Goal: Transaction & Acquisition: Purchase product/service

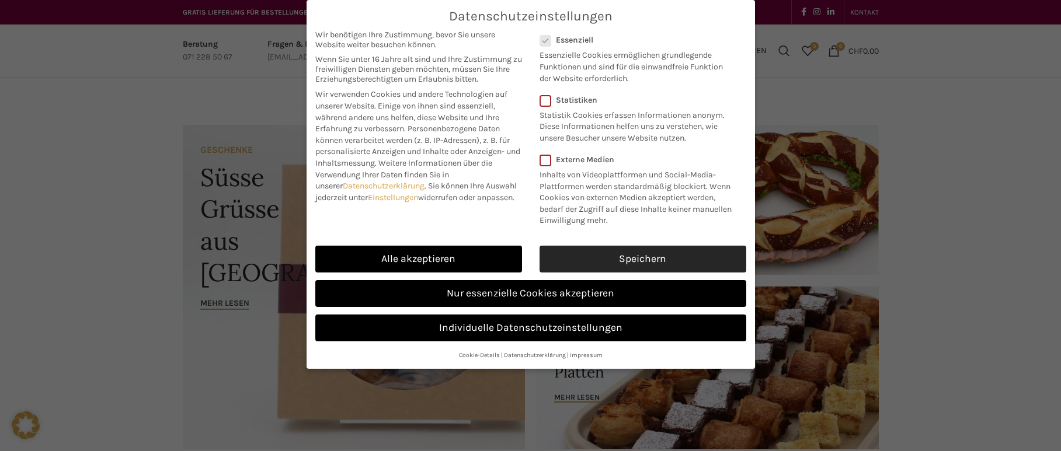
drag, startPoint x: 638, startPoint y: 259, endPoint x: 699, endPoint y: 250, distance: 61.8
click at [638, 259] on link "Speichern" at bounding box center [642, 259] width 207 height 27
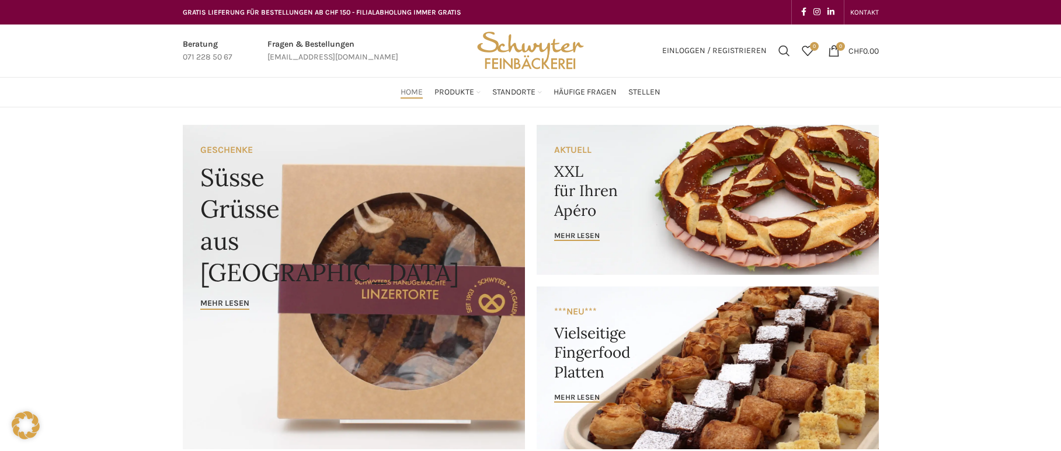
click at [729, 157] on link "Banner link" at bounding box center [707, 200] width 342 height 150
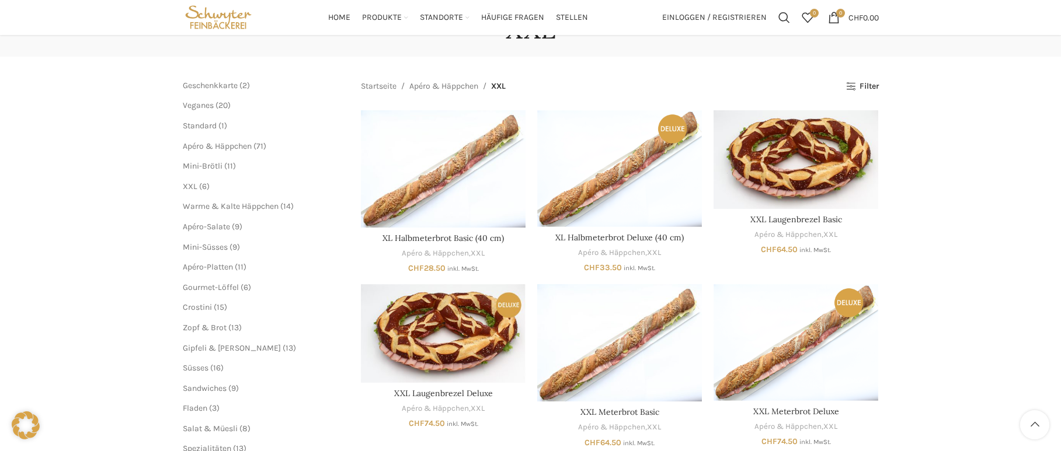
scroll to position [34, 0]
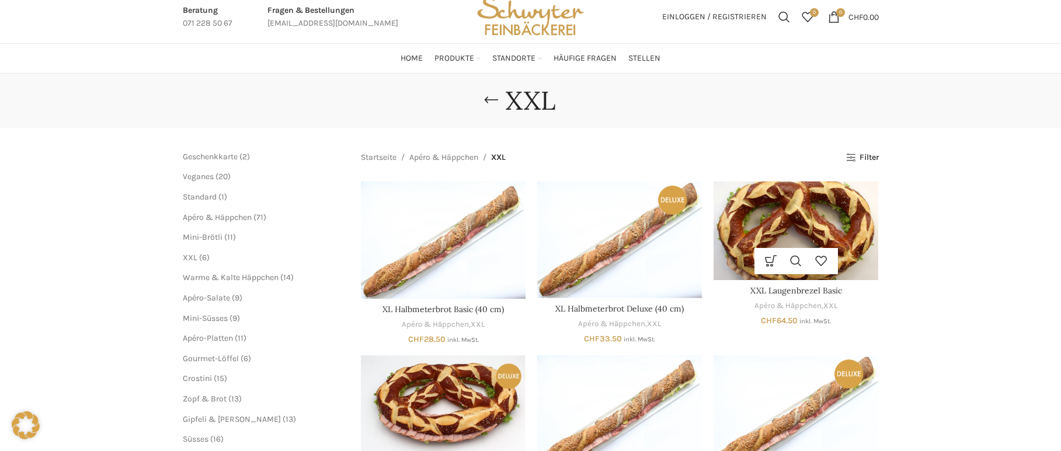
click at [816, 232] on img "XXL Laugenbrezel Basic" at bounding box center [795, 231] width 165 height 99
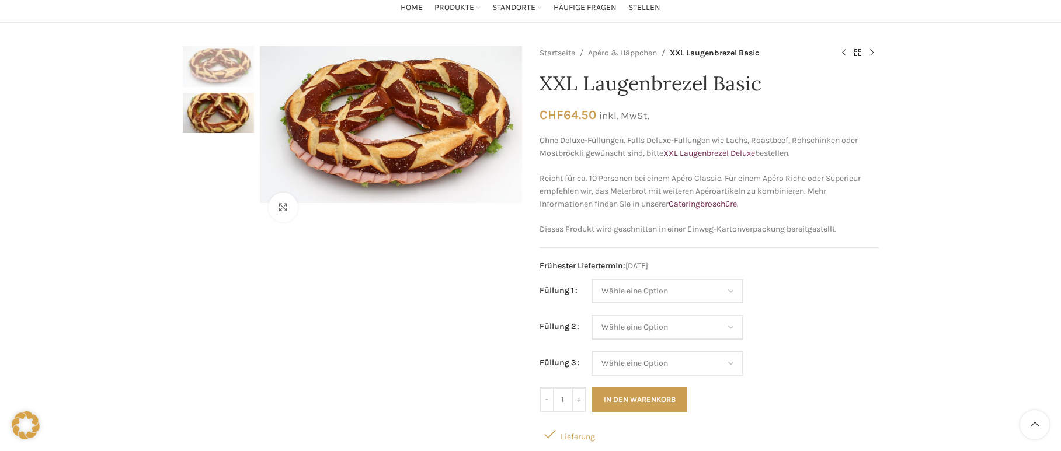
scroll to position [94, 0]
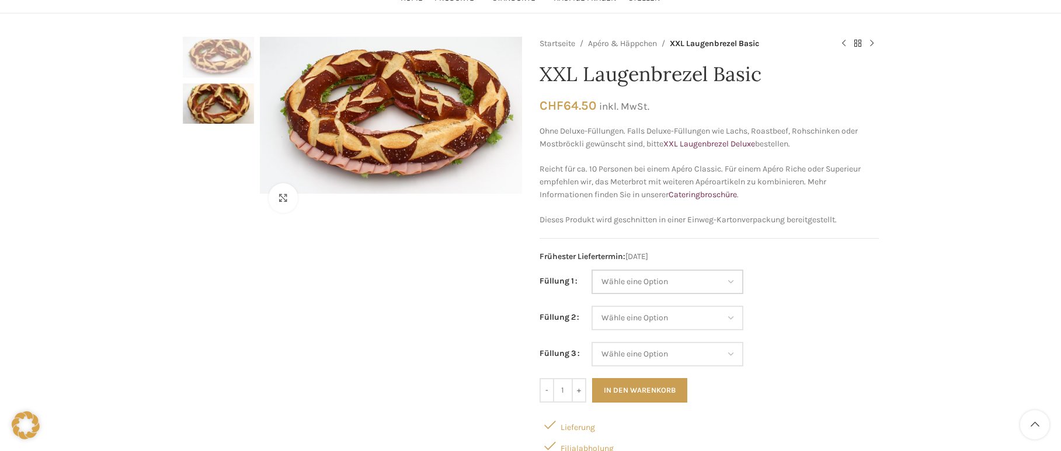
click at [733, 280] on select "Wähle eine Option Salami Schinken Fleischkäse Trutenschinken Appenzellerkäse Gr…" at bounding box center [667, 282] width 152 height 25
click at [736, 278] on select "Wähle eine Option Salami Schinken Fleischkäse Trutenschinken Appenzellerkäse Gr…" at bounding box center [667, 282] width 152 height 25
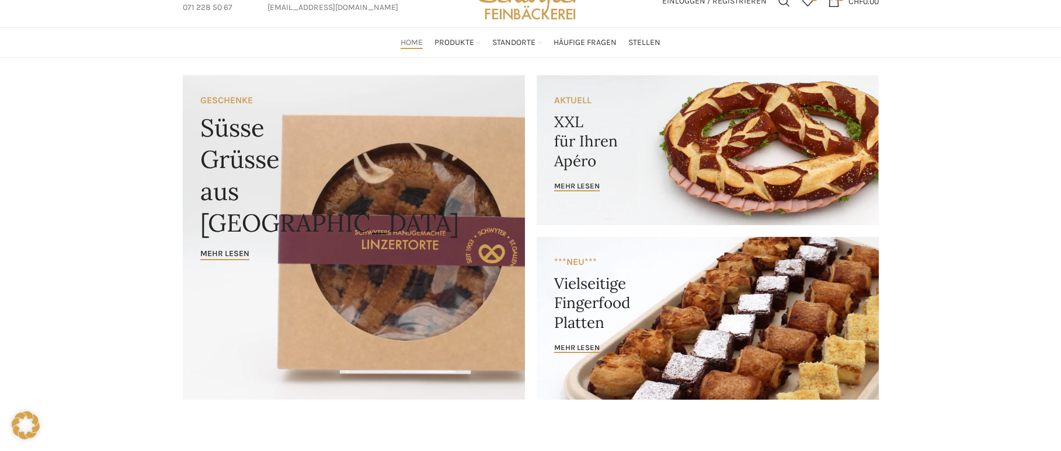
scroll to position [50, 0]
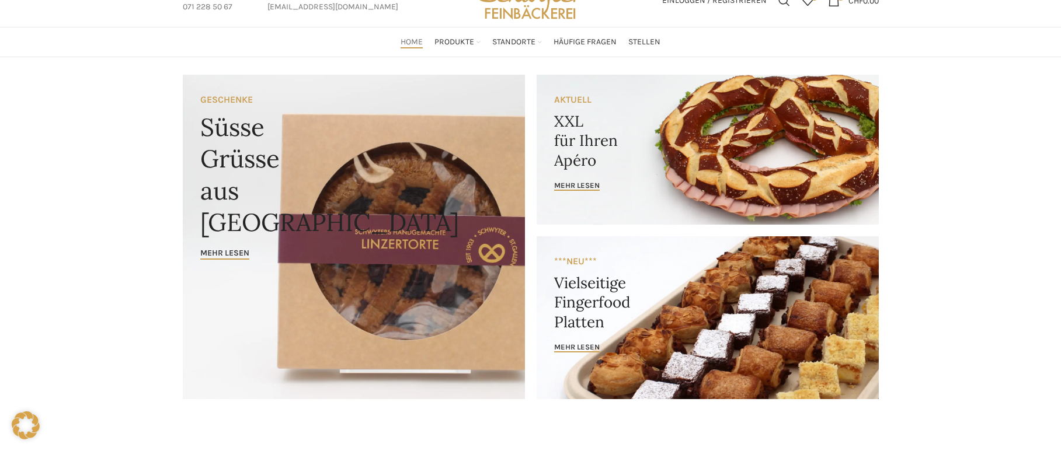
click at [715, 145] on link "Banner link" at bounding box center [707, 150] width 342 height 150
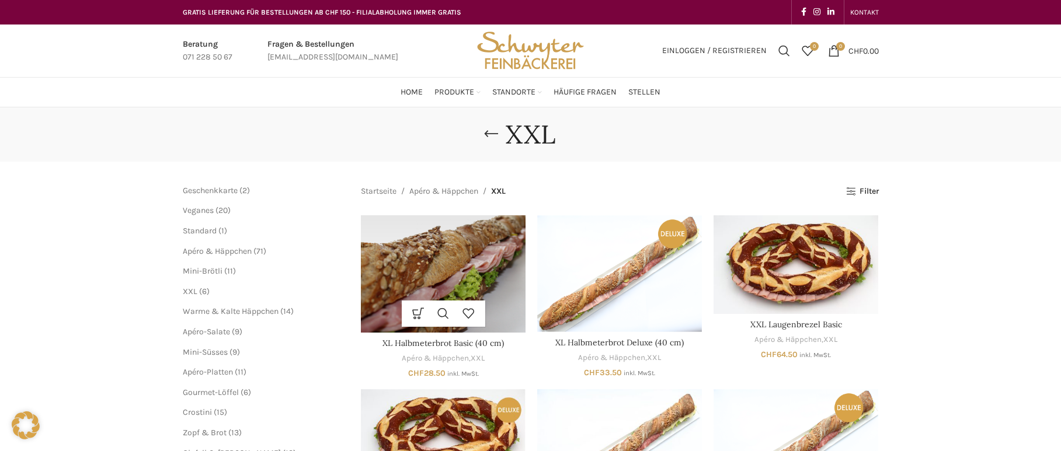
click at [432, 259] on img "XL Halbmeterbrot Basic (40 cm)" at bounding box center [443, 273] width 165 height 117
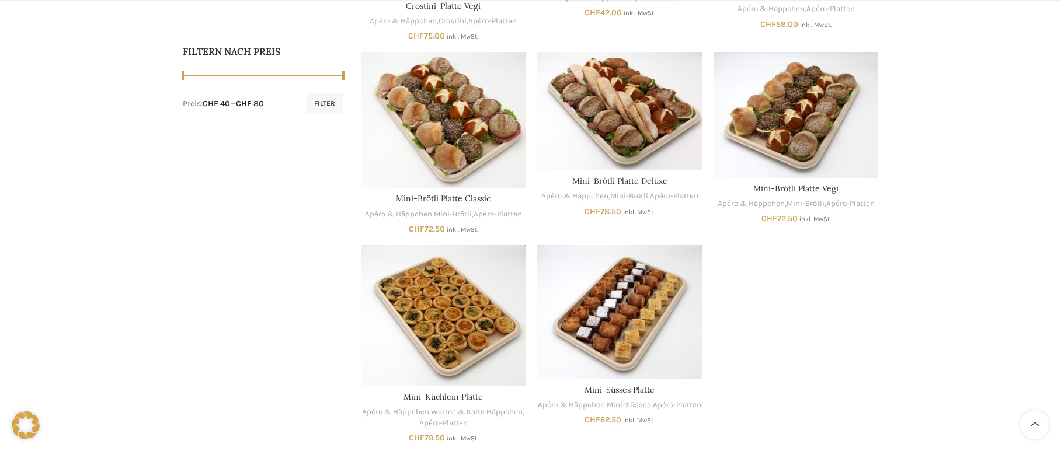
scroll to position [637, 0]
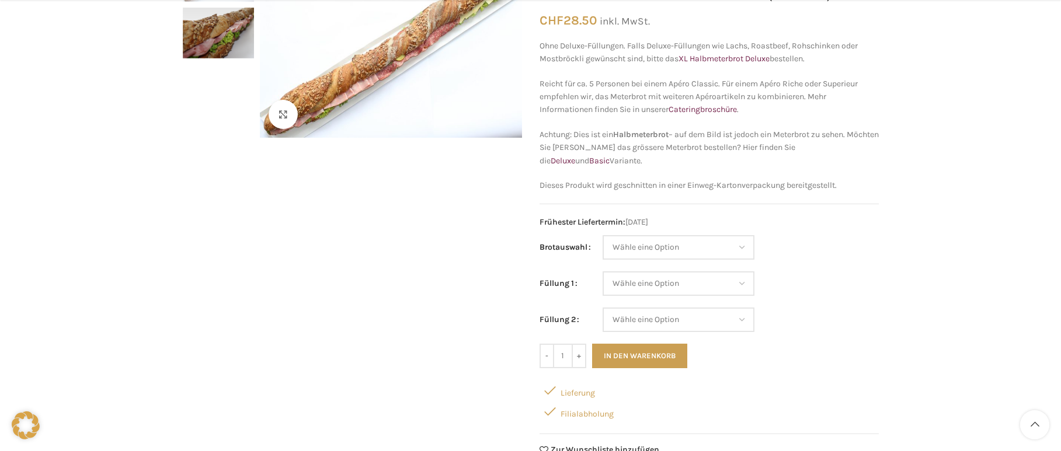
scroll to position [184, 0]
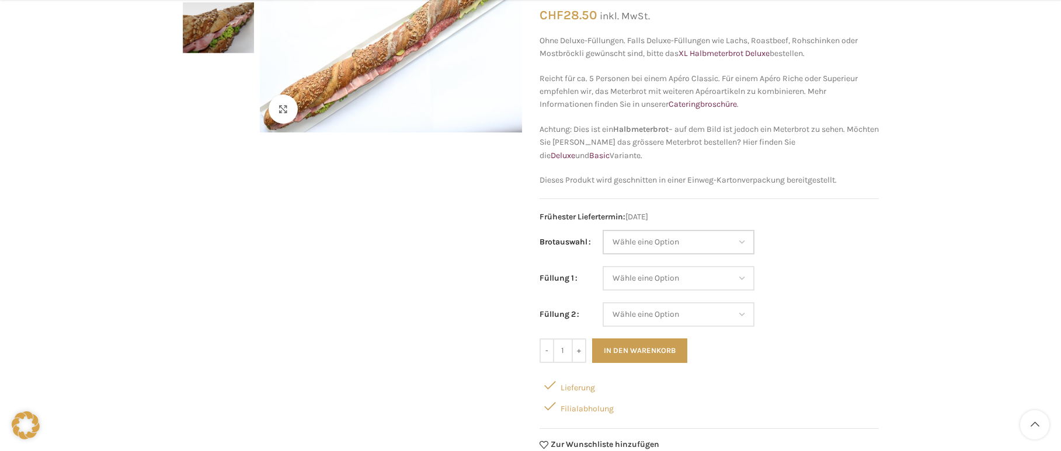
click at [736, 237] on select "Wähle eine Option Baguette Paillasse dunkel Paillasse knusper (Bild) Laugenbagu…" at bounding box center [678, 242] width 152 height 25
select select "Laugenbaguette"
click at [741, 275] on select "Wähle eine Option Salami Schinken Fleischkäse Trutenschinken Appenzellerkäse Gr…" at bounding box center [678, 278] width 152 height 25
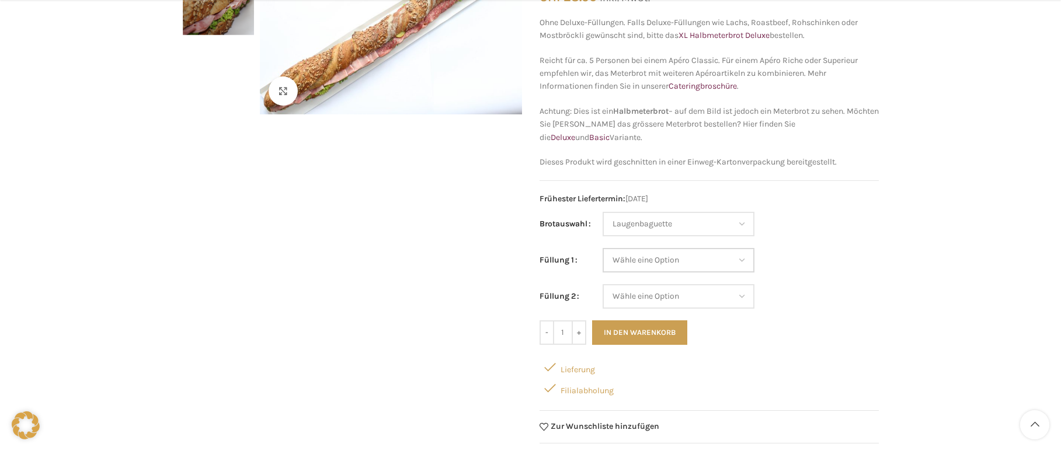
scroll to position [204, 0]
click at [737, 258] on select "Wähle eine Option Salami Schinken Fleischkäse Trutenschinken Appenzellerkäse Gr…" at bounding box center [678, 259] width 152 height 25
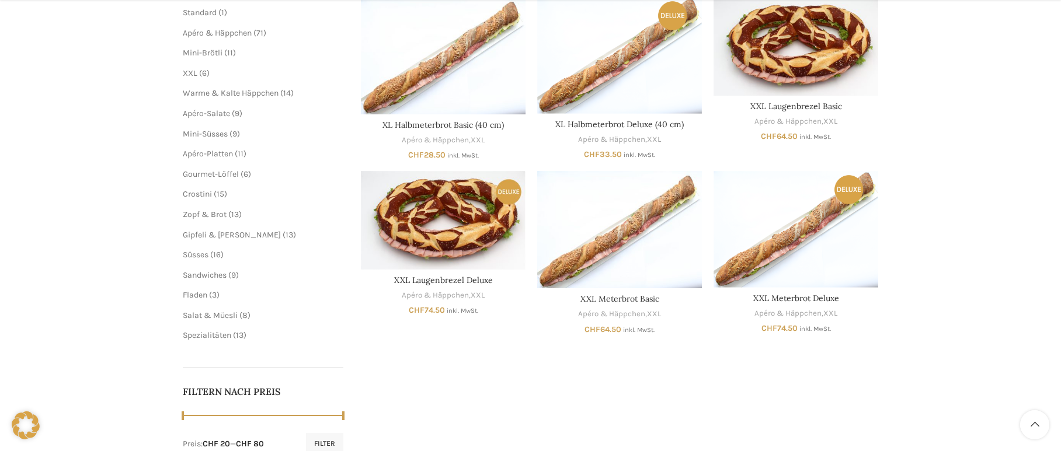
scroll to position [294, 0]
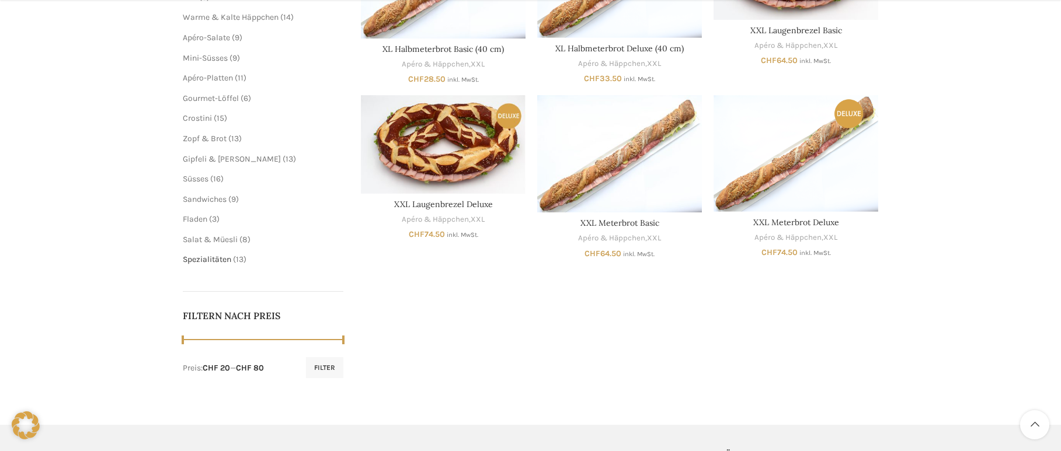
click at [207, 258] on span "Spezialitäten" at bounding box center [207, 260] width 48 height 10
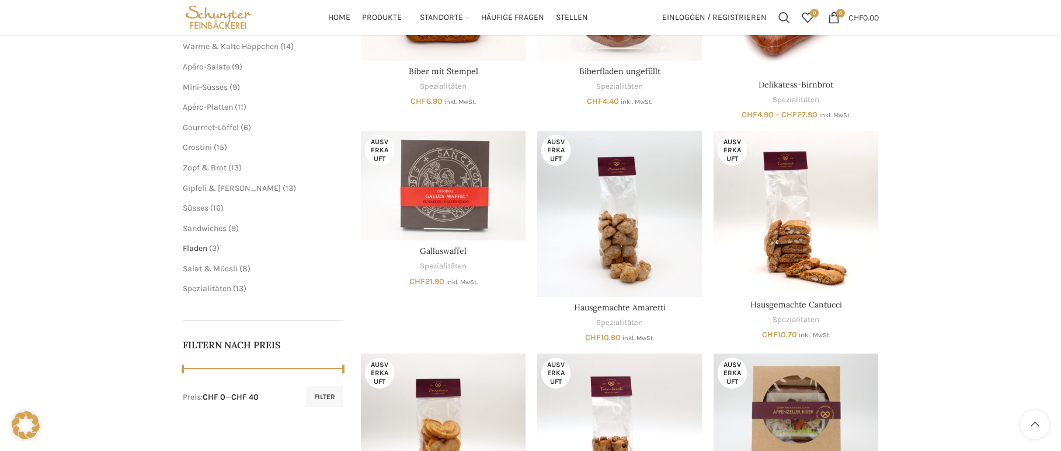
scroll to position [262, 0]
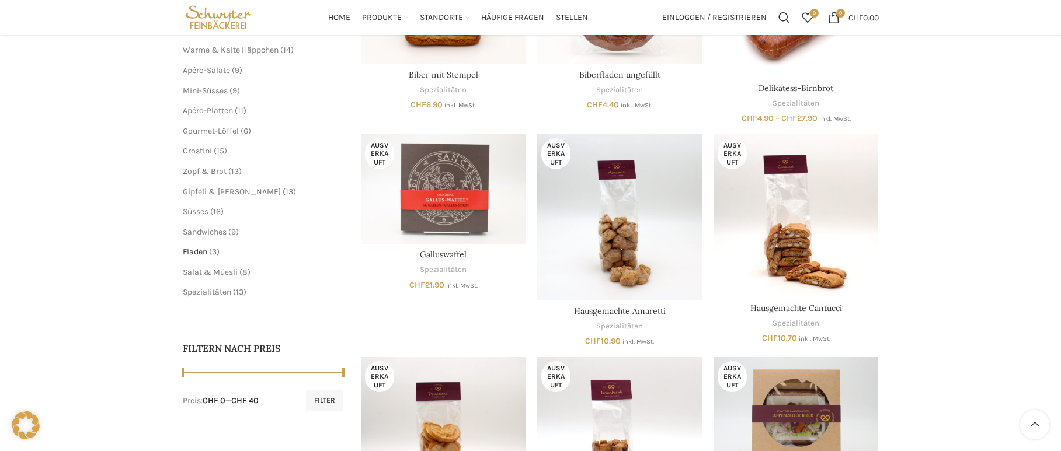
click at [200, 249] on span "Fladen" at bounding box center [195, 252] width 25 height 10
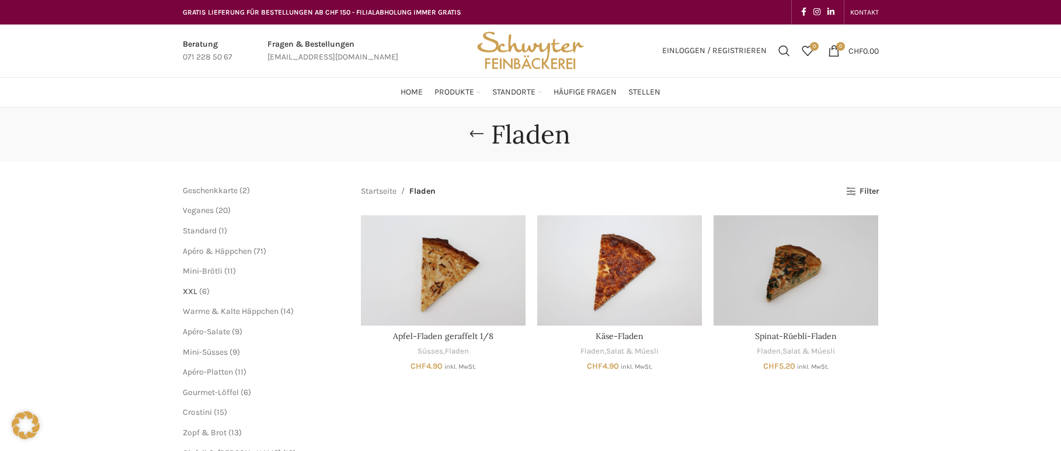
click at [191, 288] on span "XXL" at bounding box center [190, 292] width 15 height 10
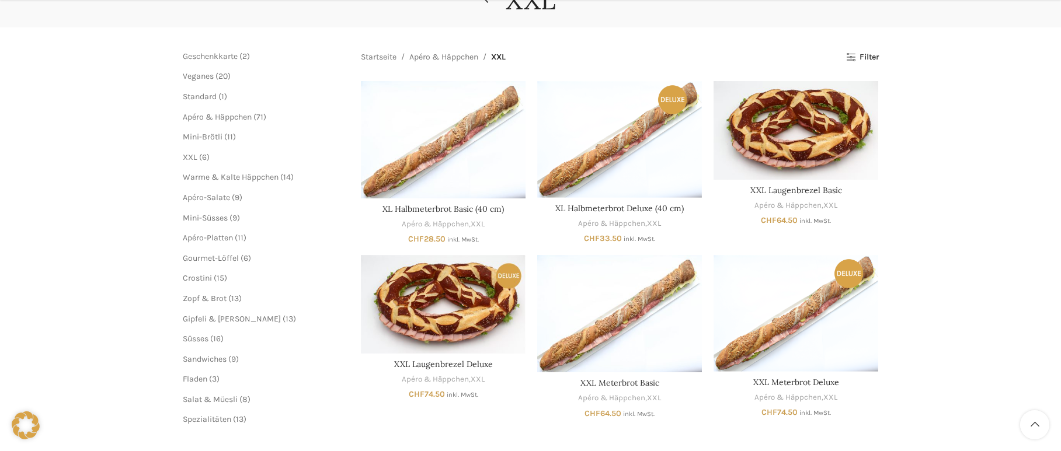
scroll to position [135, 0]
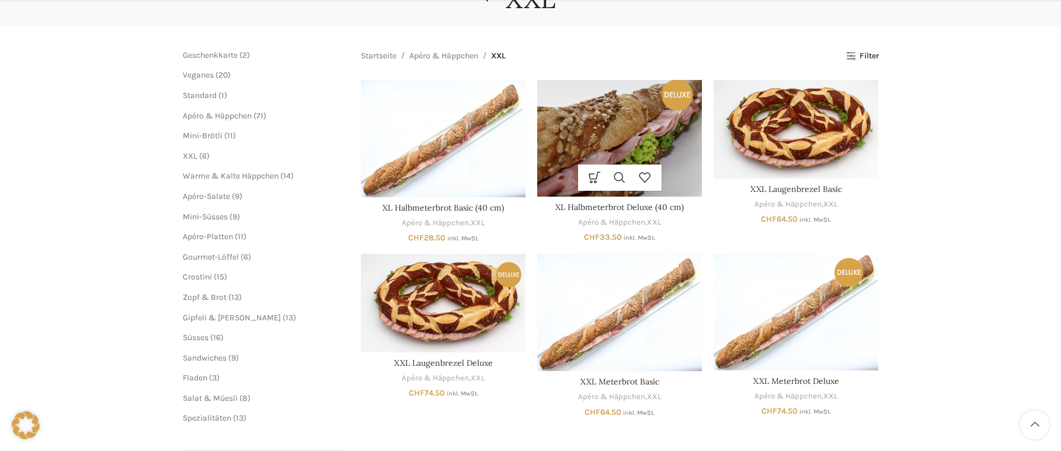
click at [637, 145] on img "XL Halbmeterbrot Deluxe (40 cm)" at bounding box center [619, 138] width 165 height 116
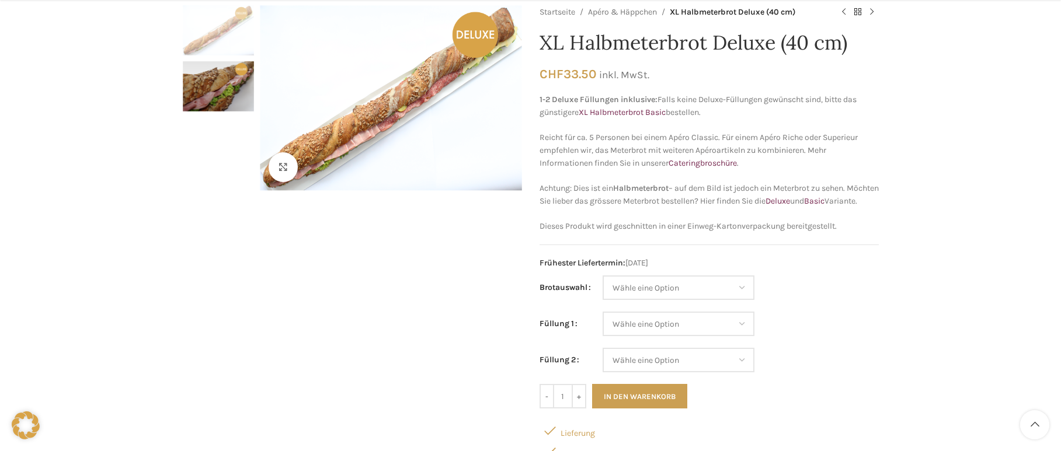
scroll to position [127, 0]
